Goal: Transaction & Acquisition: Purchase product/service

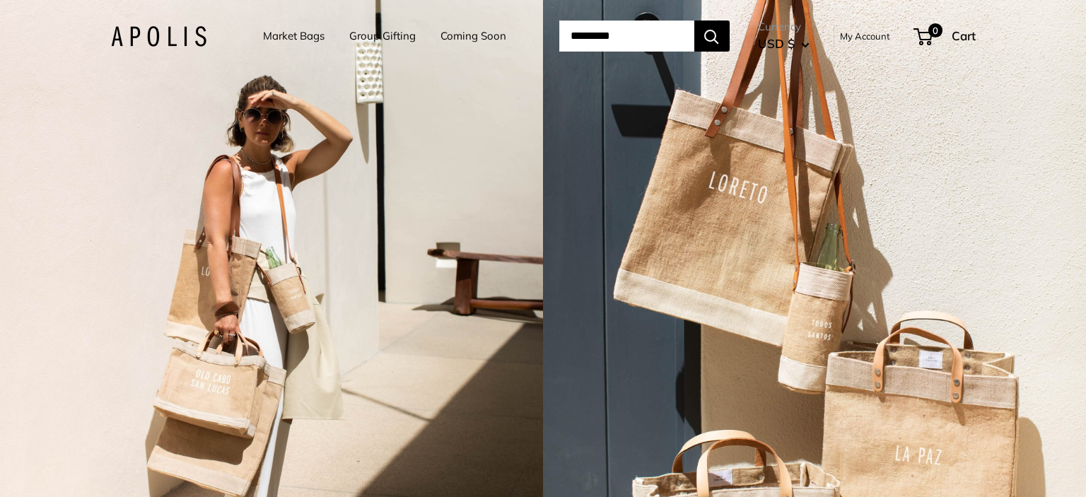
click at [281, 39] on link "Market Bags" at bounding box center [294, 36] width 62 height 20
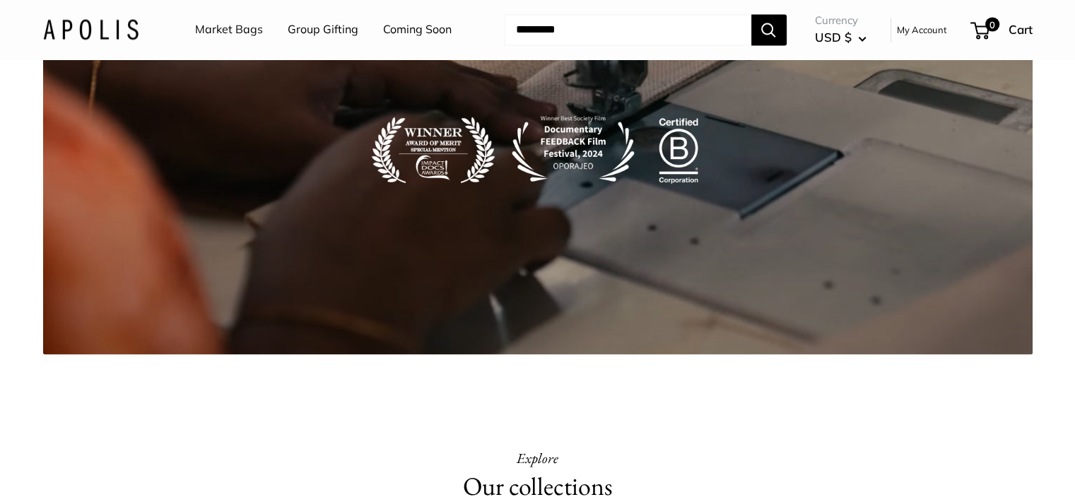
scroll to position [2606, 0]
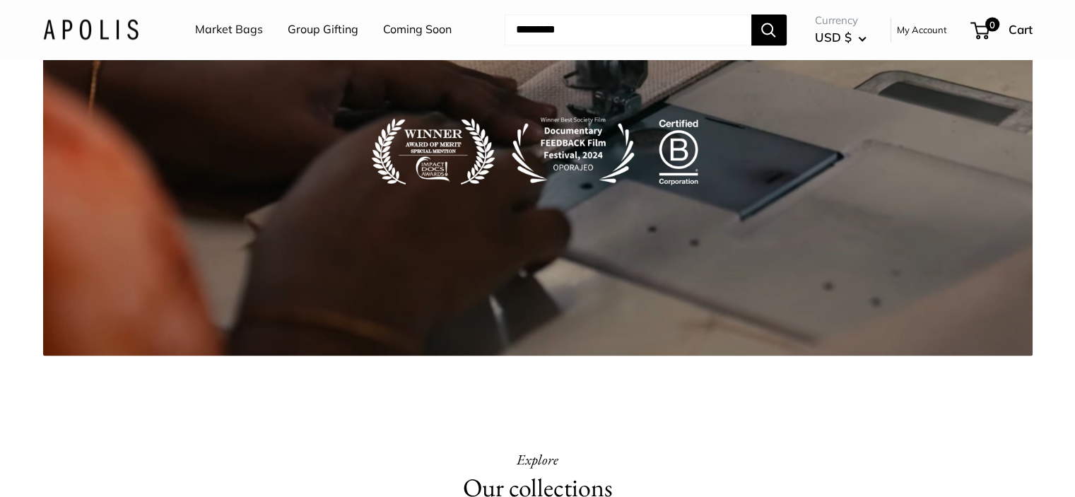
click at [249, 33] on link "Market Bags" at bounding box center [229, 29] width 68 height 21
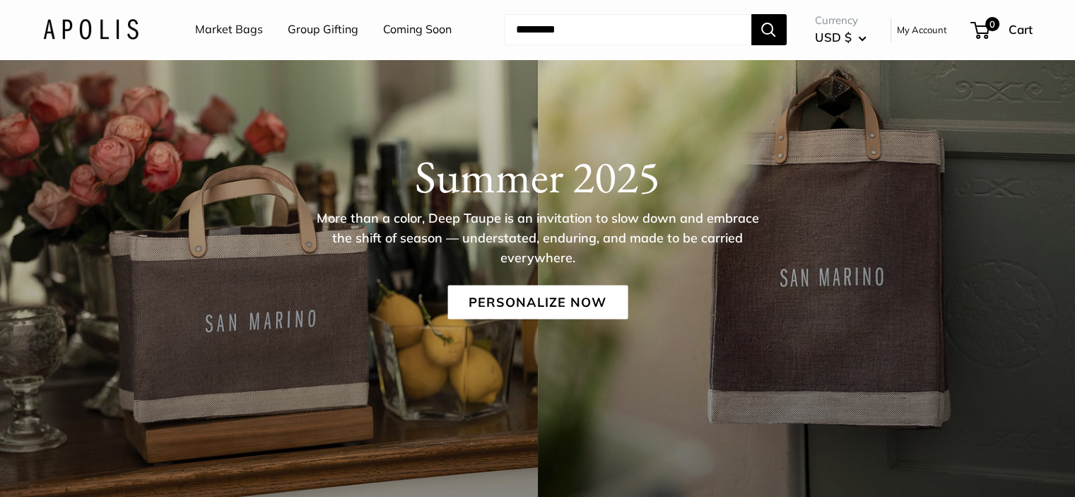
scroll to position [141, 0]
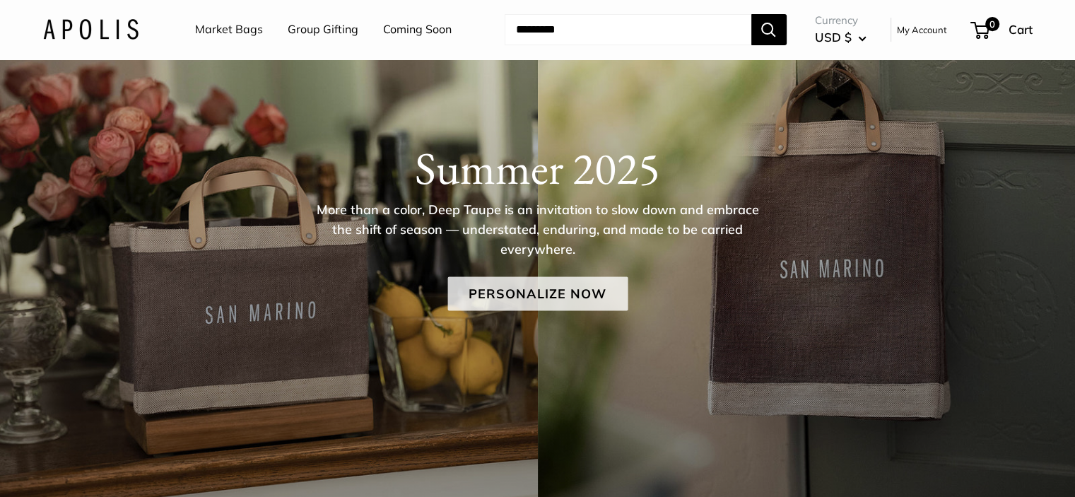
click at [551, 291] on link "Personalize Now" at bounding box center [538, 293] width 180 height 34
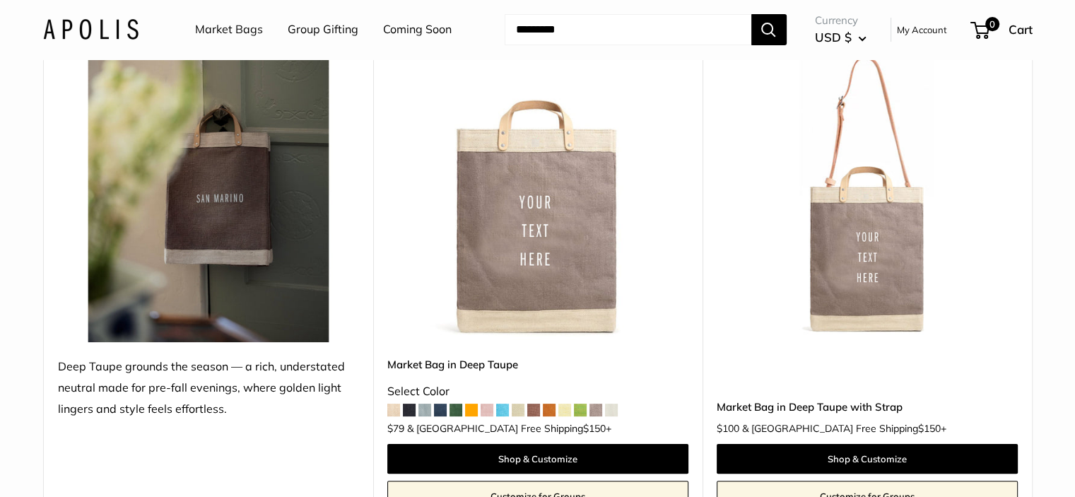
scroll to position [212, 0]
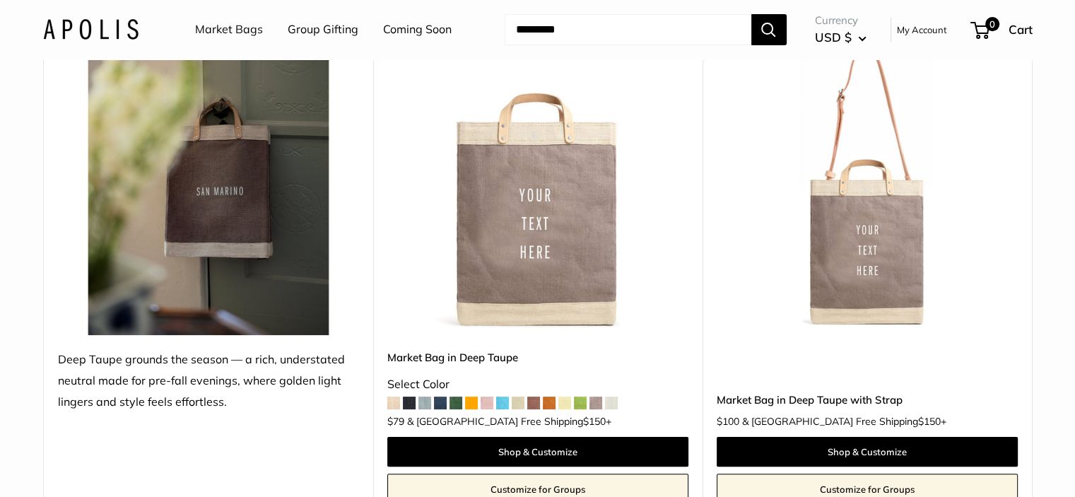
click at [0, 0] on img at bounding box center [0, 0] width 0 height 0
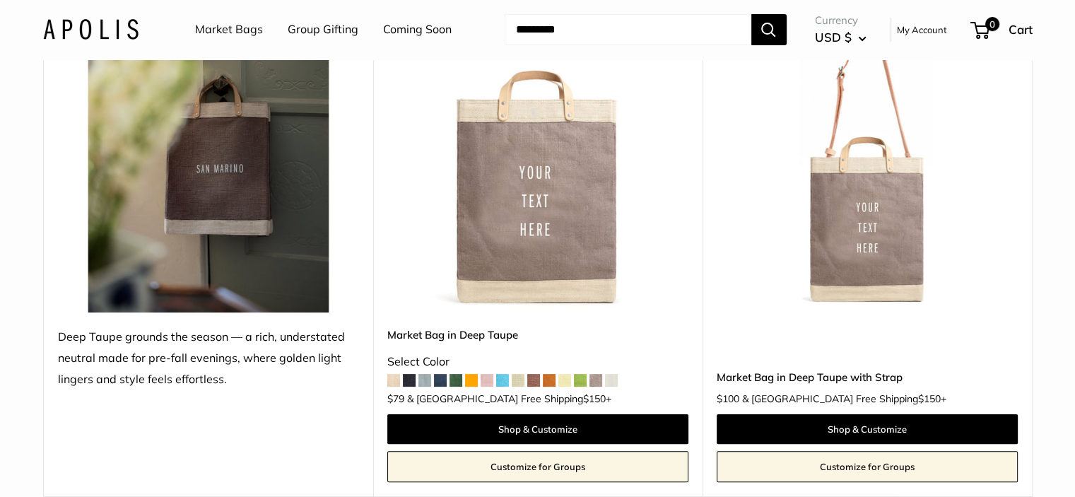
scroll to position [707, 0]
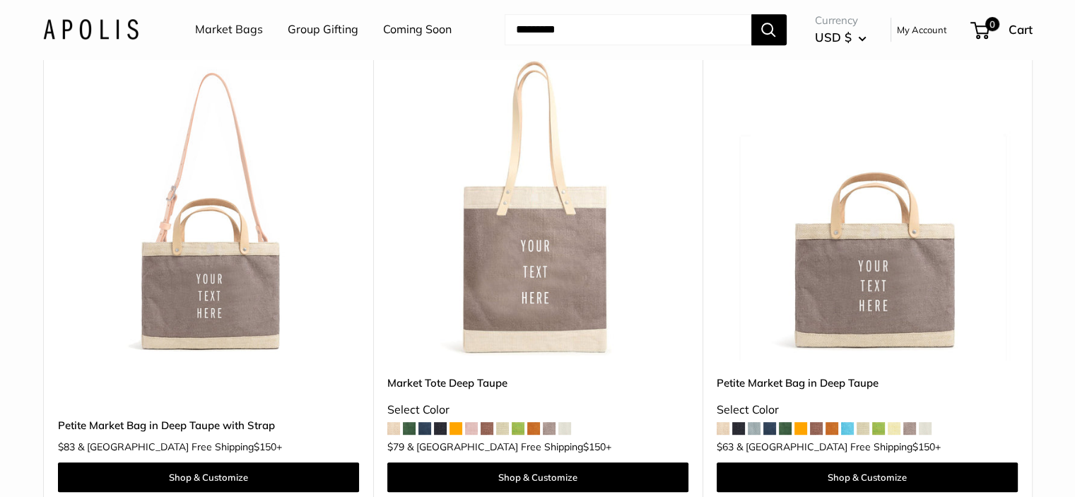
click at [0, 0] on img at bounding box center [0, 0] width 0 height 0
